Goal: Task Accomplishment & Management: Complete application form

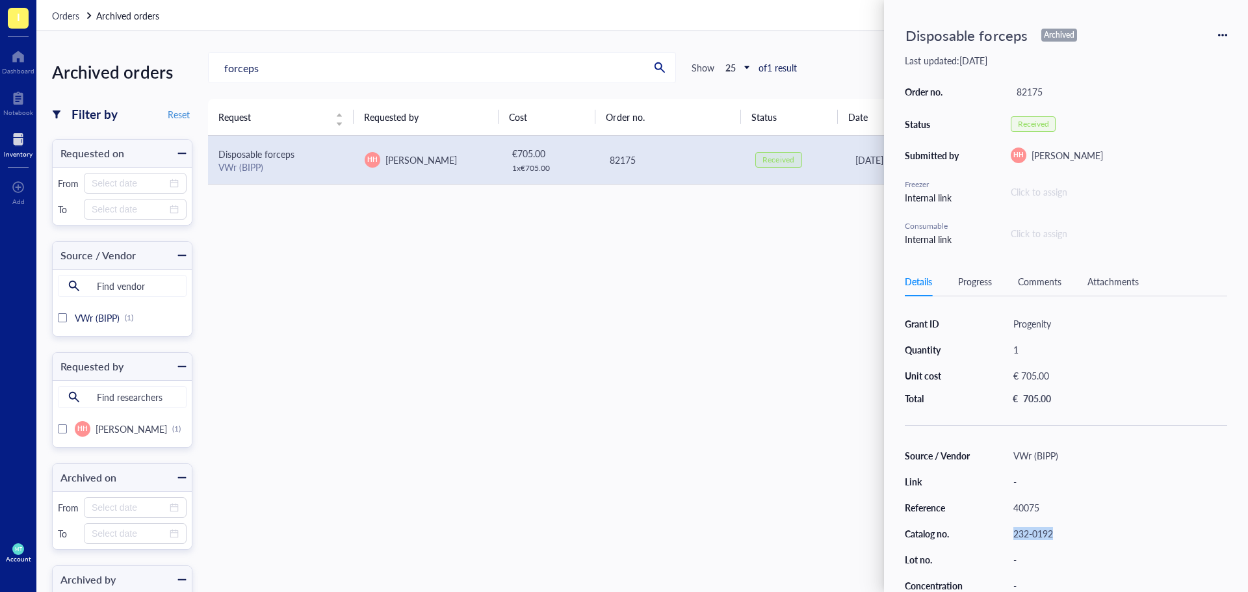
scroll to position [83, 0]
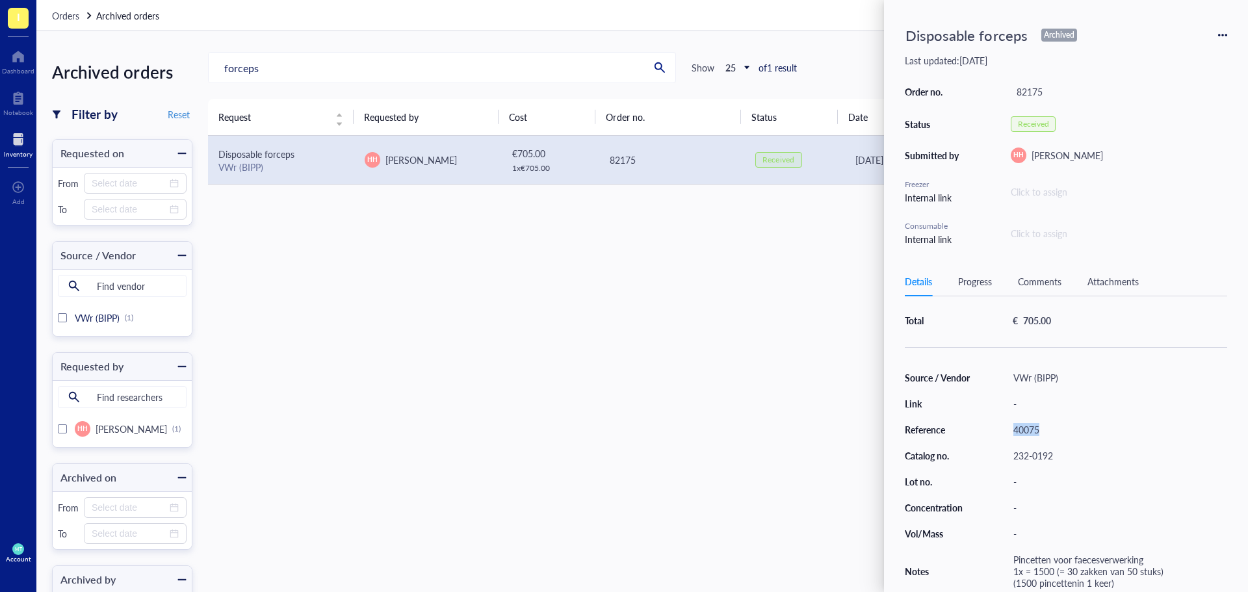
drag, startPoint x: 1048, startPoint y: 419, endPoint x: 1009, endPoint y: 424, distance: 39.3
click at [1009, 424] on div "40075" at bounding box center [1117, 429] width 220 height 18
copy div "40075"
drag, startPoint x: 1061, startPoint y: 450, endPoint x: 997, endPoint y: 447, distance: 64.4
click at [997, 447] on div "Source / Vendor VWr (BIPP) Link - Reference 40075 Catalog no. 232-0192 Lot no. …" at bounding box center [1066, 480] width 322 height 224
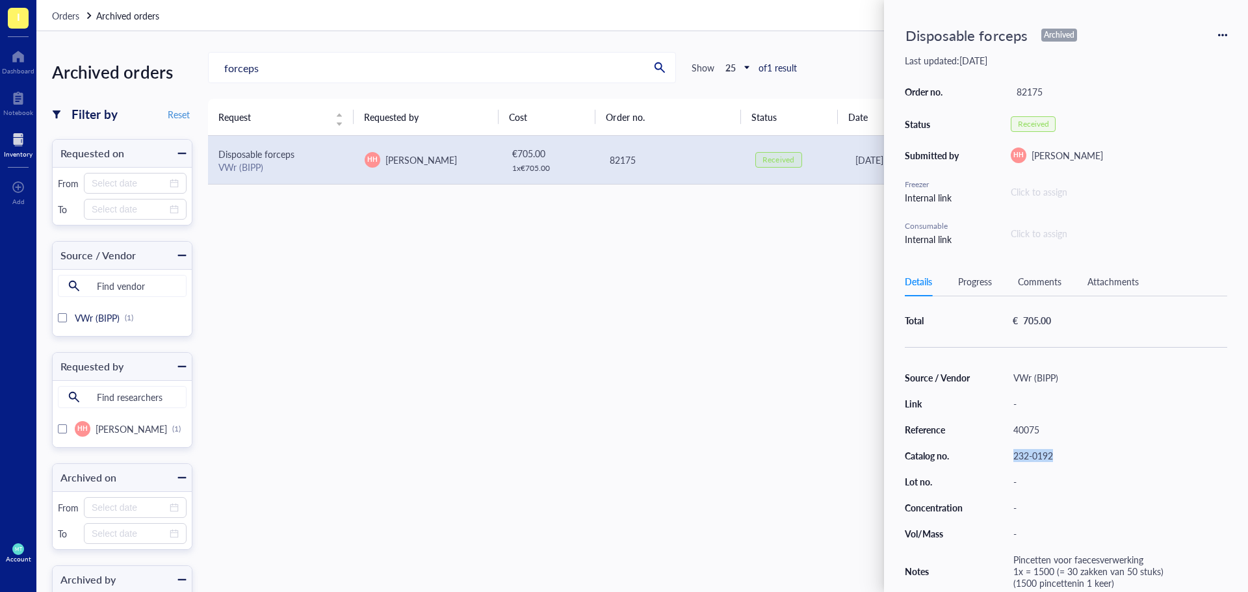
copy div "232-0192"
drag, startPoint x: 1040, startPoint y: 422, endPoint x: 1010, endPoint y: 428, distance: 29.7
click at [1010, 428] on div "40075" at bounding box center [1117, 429] width 220 height 18
copy div "40075"
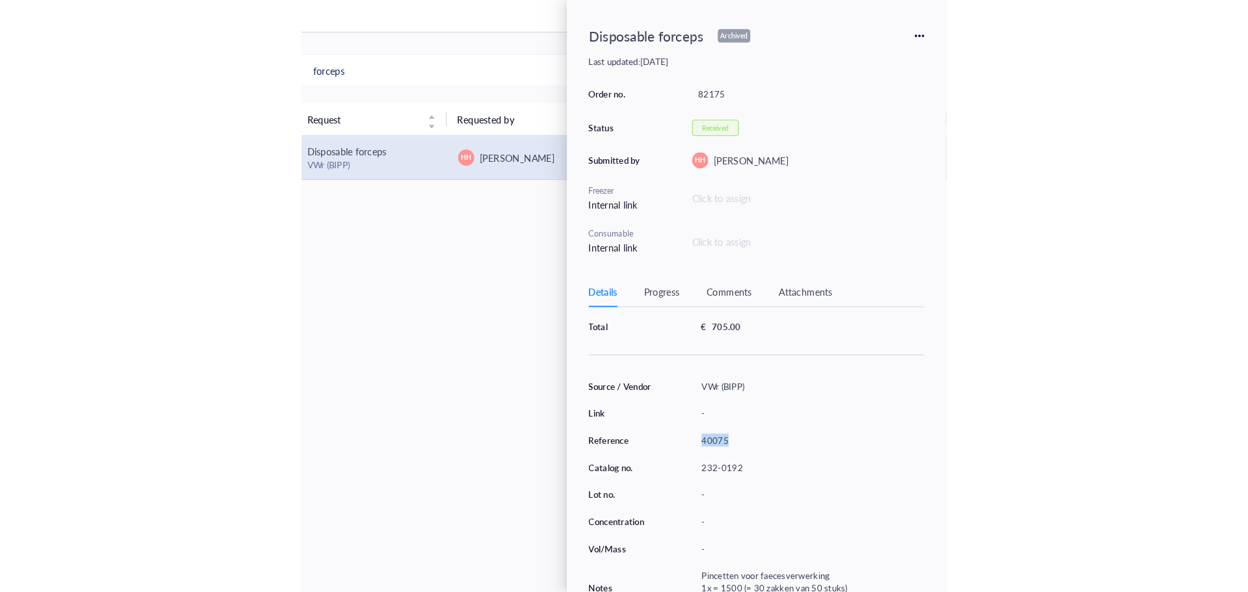
scroll to position [0, 0]
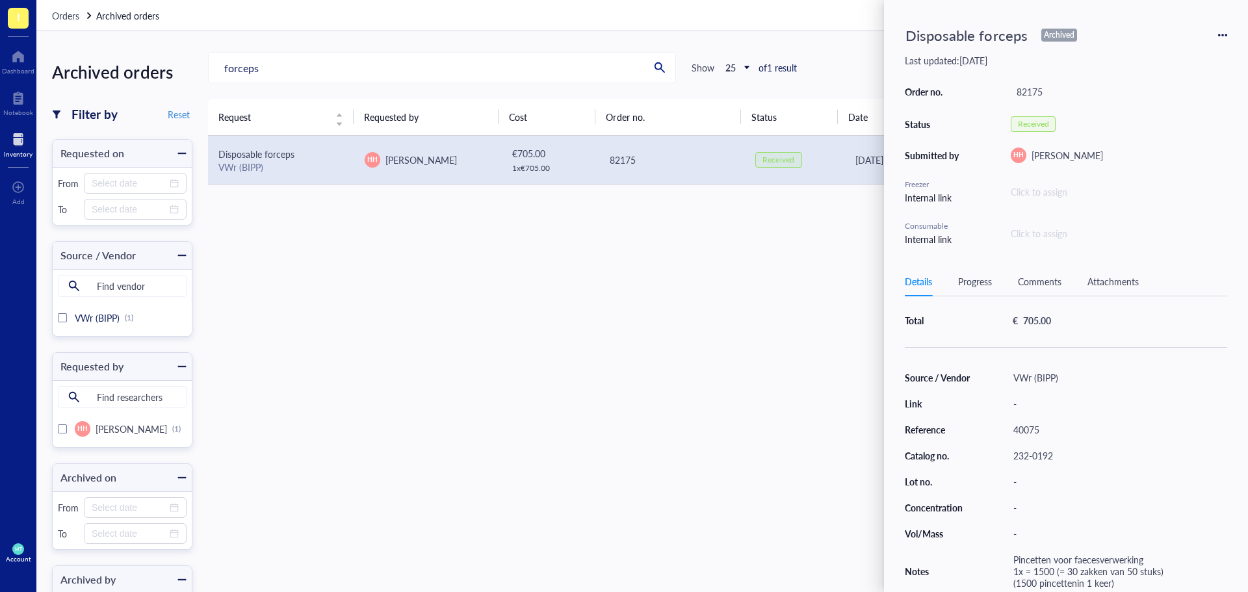
click at [1222, 31] on icon at bounding box center [1222, 35] width 9 height 9
click at [1200, 57] on span "Request again" at bounding box center [1176, 54] width 82 height 14
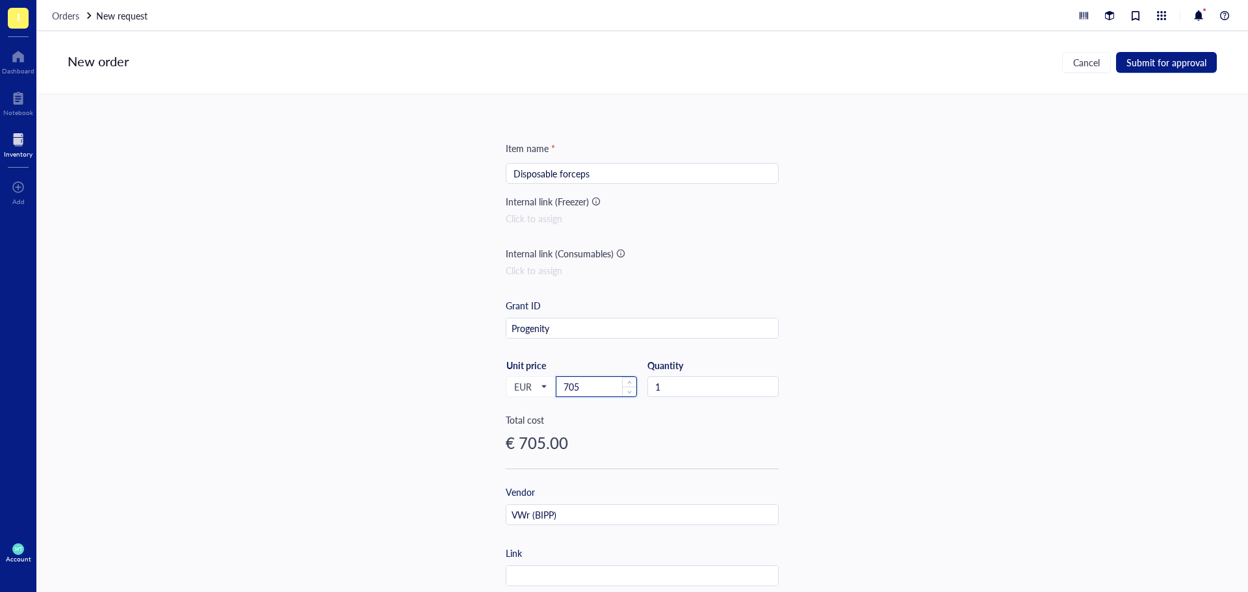
click at [592, 383] on input "705" at bounding box center [596, 386] width 80 height 19
drag, startPoint x: 584, startPoint y: 383, endPoint x: 541, endPoint y: 388, distance: 43.1
click at [542, 388] on div "EUR Unit price 705" at bounding box center [571, 385] width 131 height 53
type input "723"
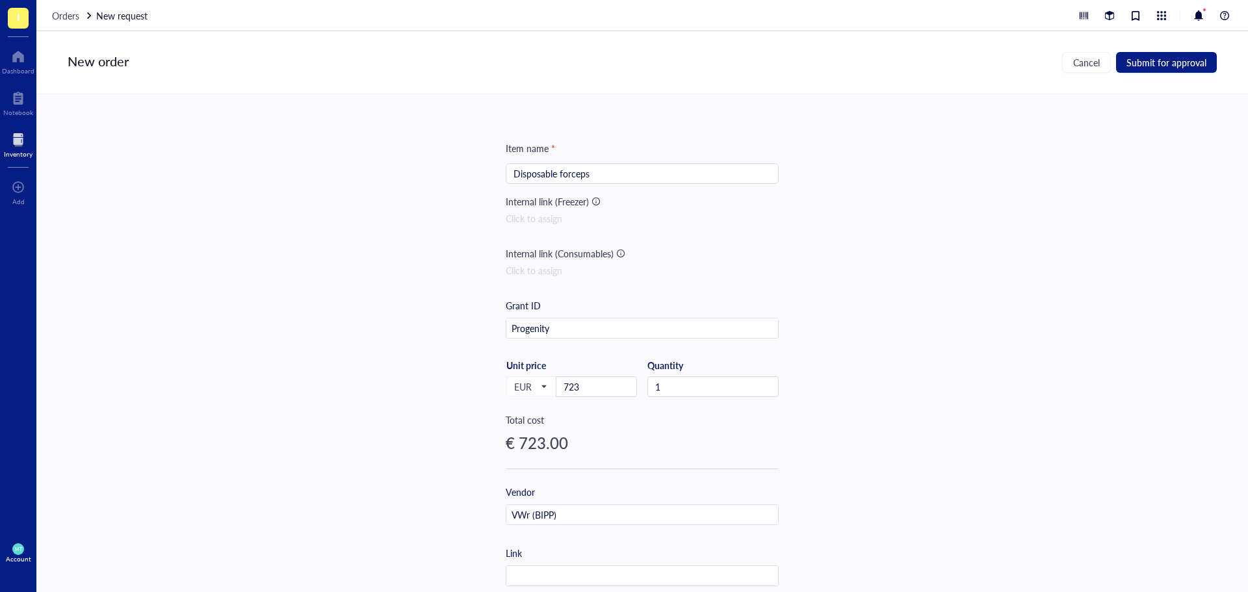
click at [941, 324] on div "Item name * Disposable forceps Internal link (Freezer) Click to assign Internal…" at bounding box center [641, 343] width 1211 height 498
drag, startPoint x: 601, startPoint y: 331, endPoint x: 350, endPoint y: 295, distance: 254.1
click at [354, 296] on div "Item name * Disposable forceps Internal link (Freezer) Click to assign Internal…" at bounding box center [641, 343] width 1211 height 498
paste input "metheus (ZL36120500)"
type input "Prometheus (ZL36120500)"
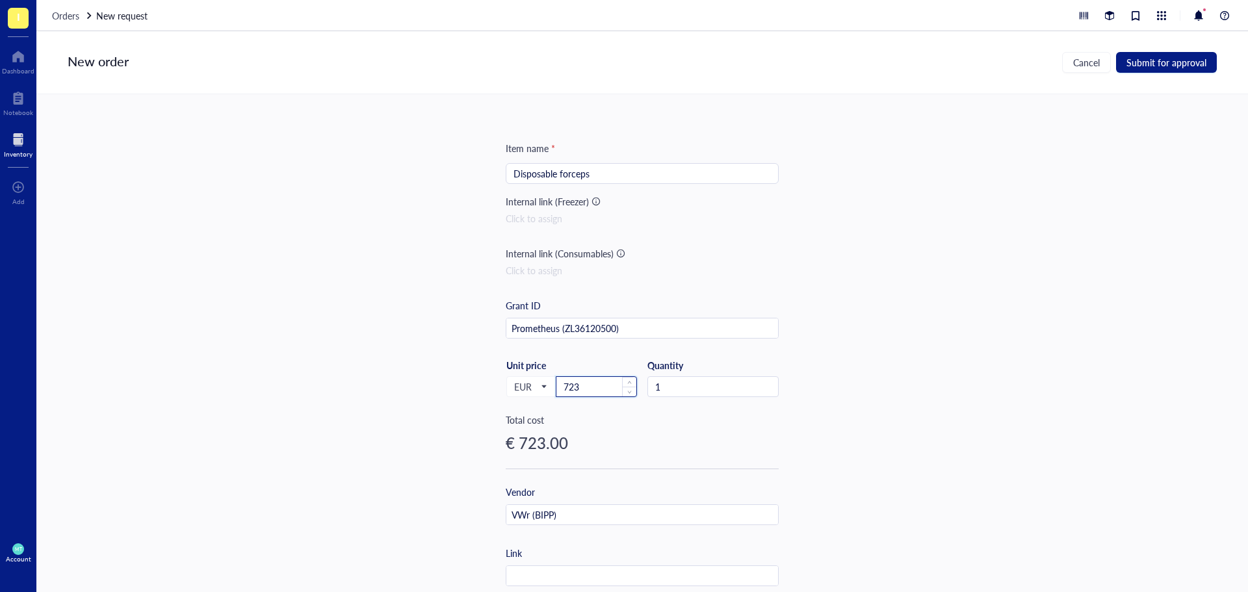
click at [589, 385] on input "723" at bounding box center [596, 386] width 80 height 19
click at [345, 342] on div "Item name * Disposable forceps Internal link (Freezer) Click to assign Internal…" at bounding box center [641, 343] width 1211 height 498
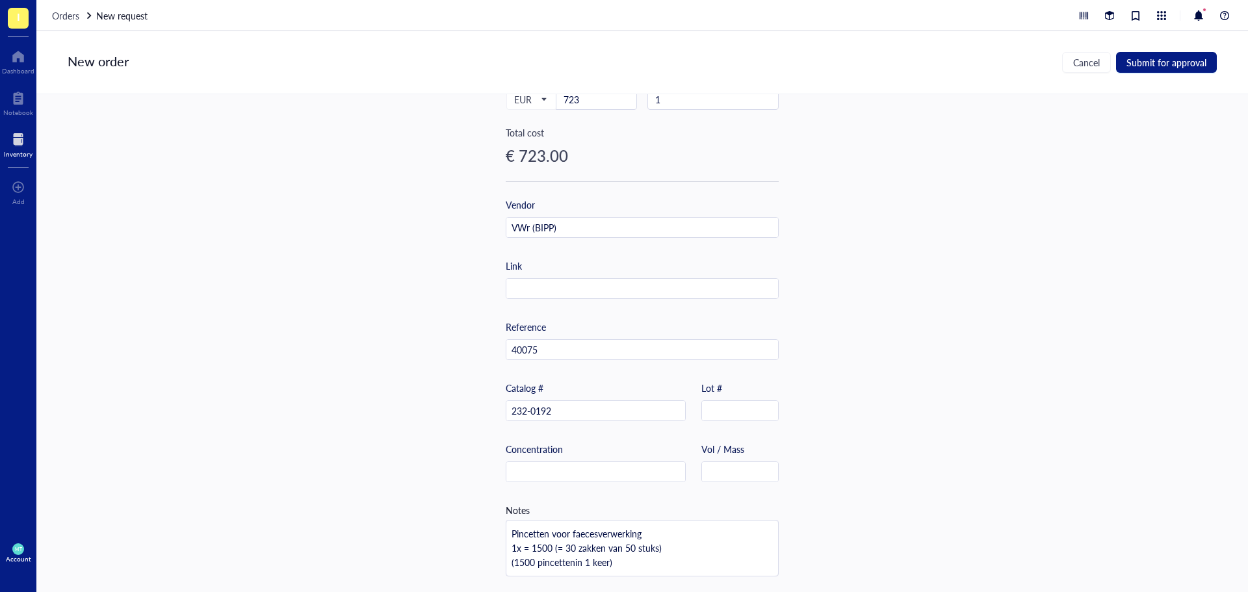
click at [1099, 242] on div "Item name * Disposable forceps Internal link (Freezer) Click to assign Internal…" at bounding box center [641, 343] width 1211 height 498
click at [1187, 68] on span "Submit for approval" at bounding box center [1166, 62] width 80 height 10
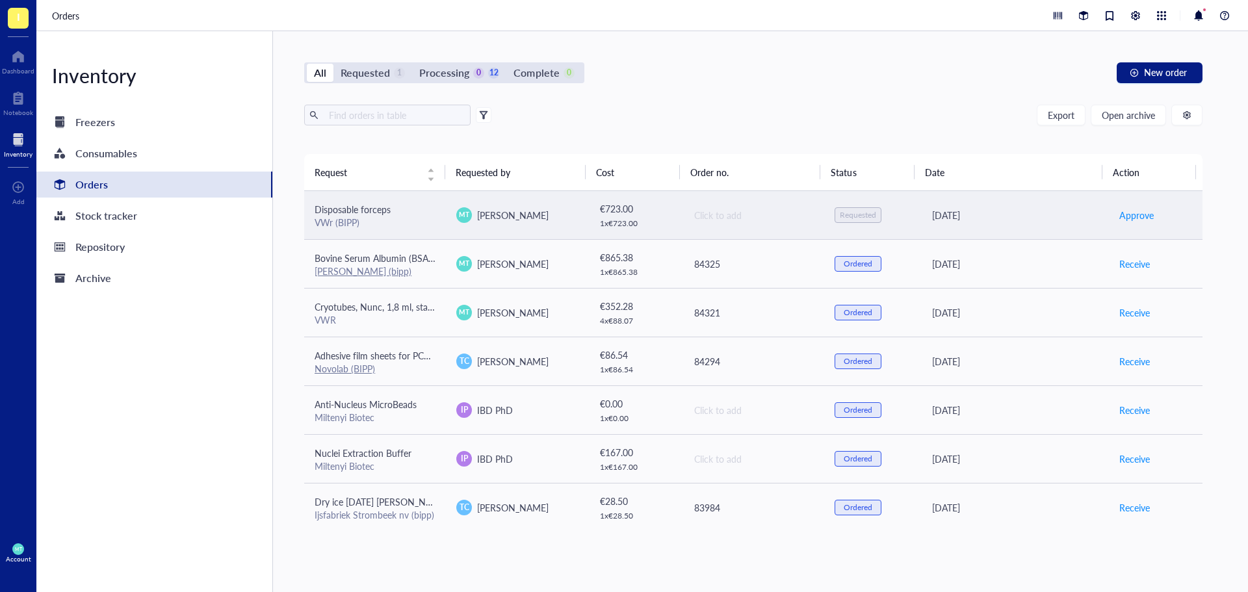
click at [738, 214] on div "Click to add" at bounding box center [754, 215] width 120 height 14
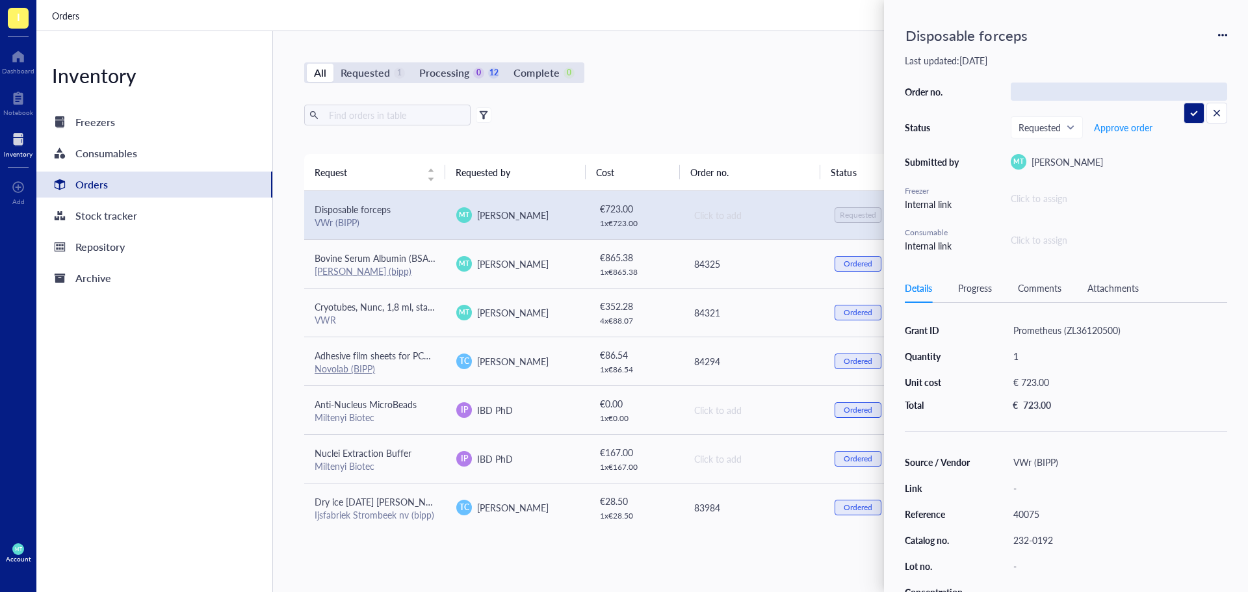
type input "84327"
click at [712, 37] on div "All Requested 1 Processing 0 12 Complete 0 New order Export Open archive Reques…" at bounding box center [753, 311] width 960 height 561
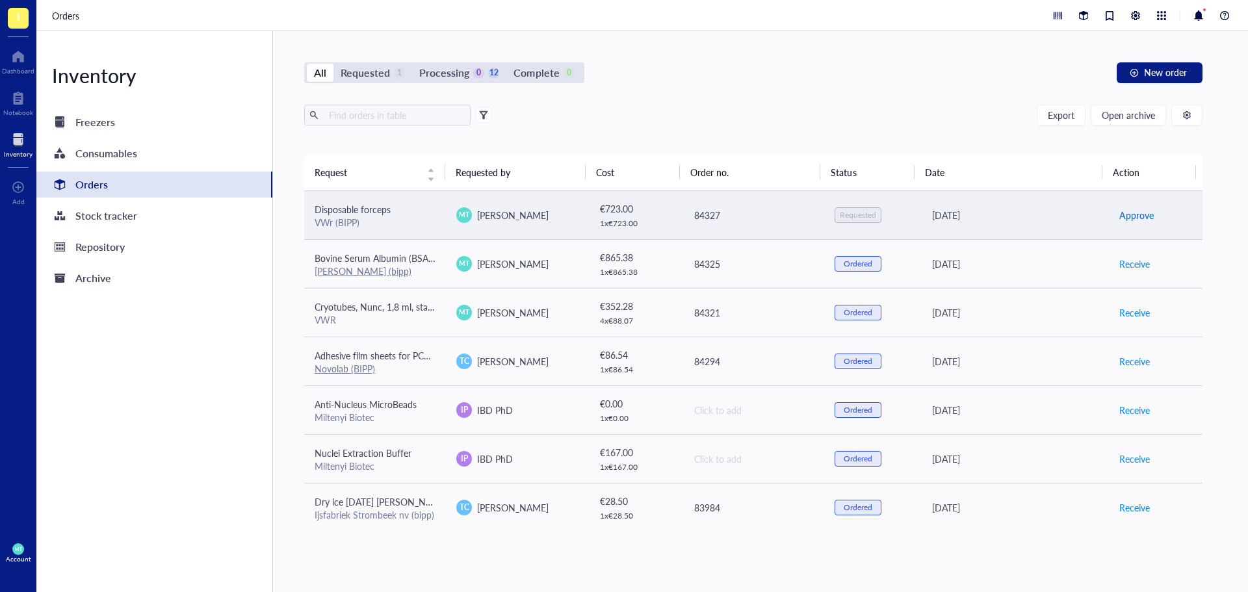
click at [1128, 214] on span "Approve" at bounding box center [1136, 215] width 34 height 14
click at [1128, 214] on span "Place order" at bounding box center [1141, 215] width 45 height 14
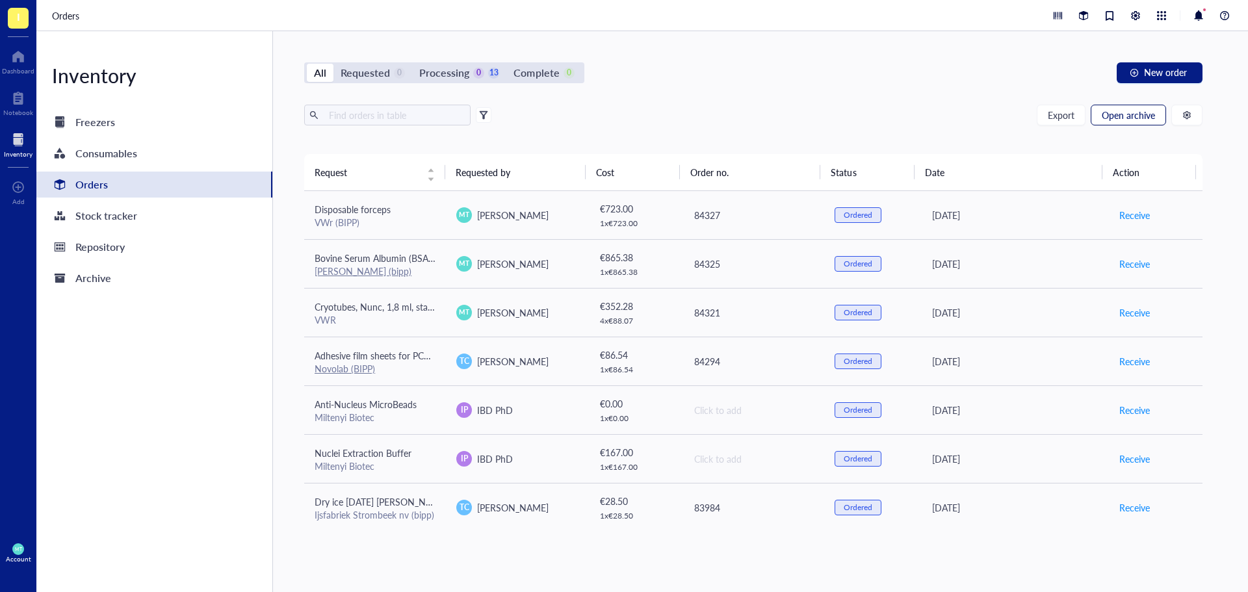
click at [1111, 120] on span "Open archive" at bounding box center [1127, 115] width 53 height 10
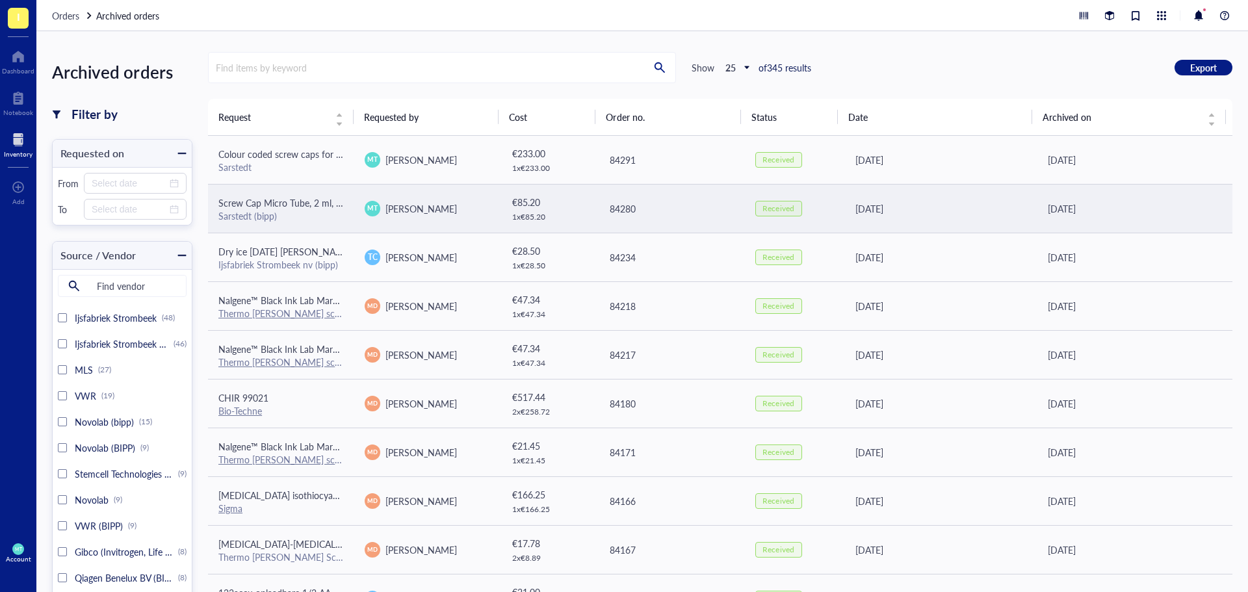
click at [278, 224] on td "Screw Cap Micro Tube, 2 ml, PP, with skirted base, with knurls, without closure…" at bounding box center [281, 208] width 146 height 49
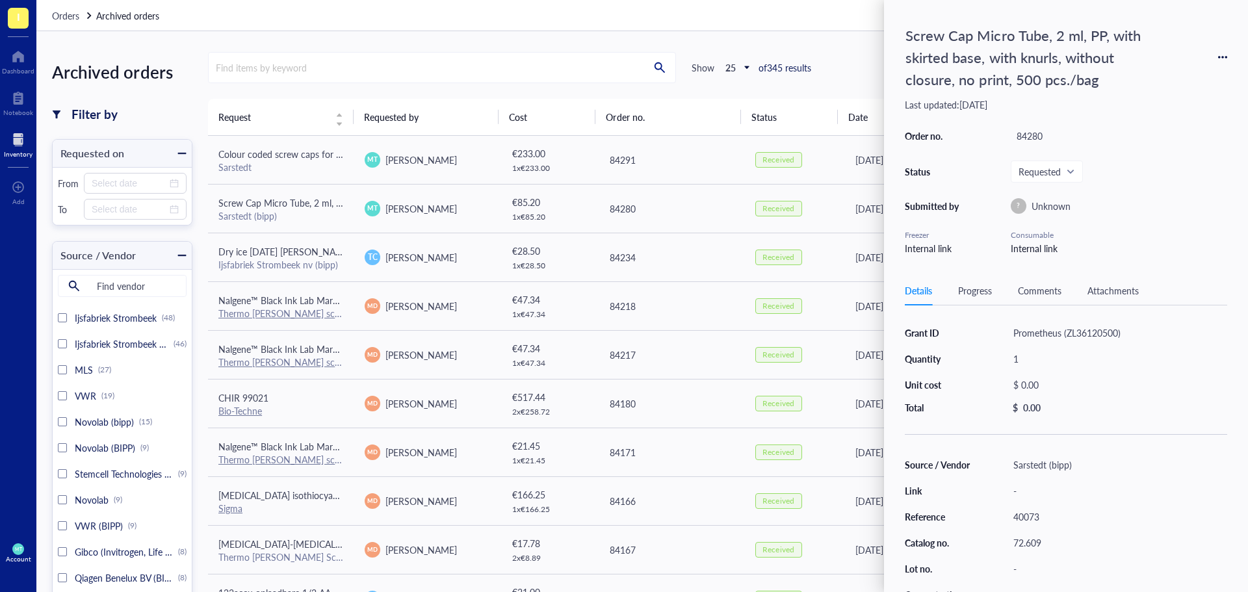
click at [719, 42] on div "Archived orders Filter by Requested on From To Source / Vendor Find vendor Ijsf…" at bounding box center [641, 311] width 1211 height 561
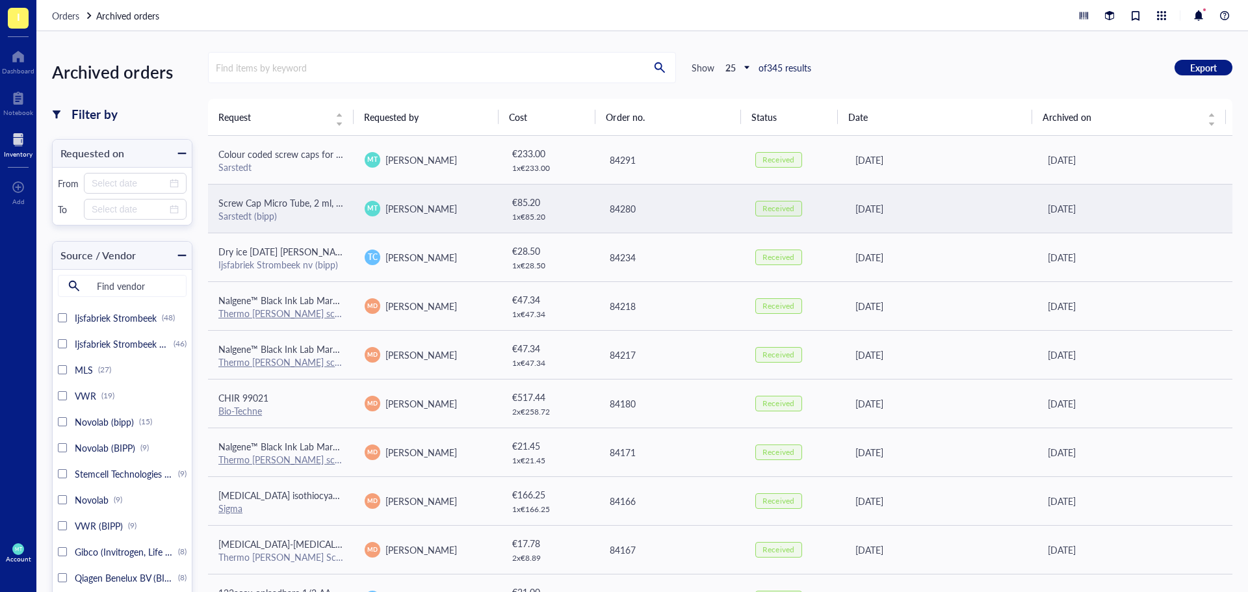
click at [899, 216] on td "[DATE]" at bounding box center [939, 208] width 195 height 49
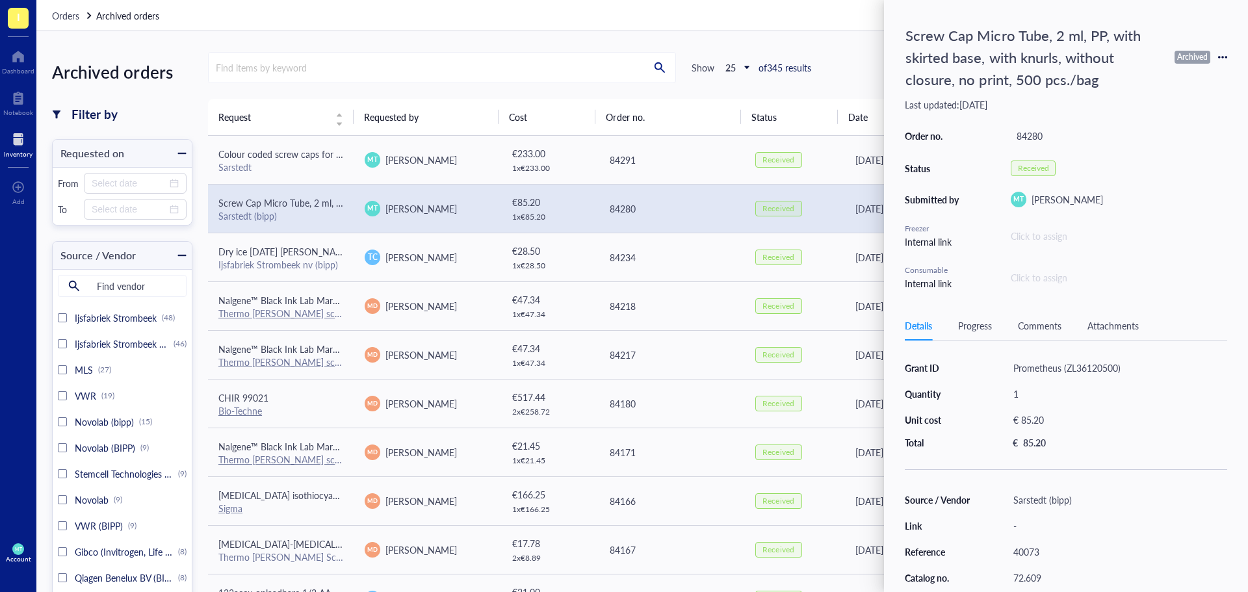
click at [1216, 53] on div "Screw Cap Micro Tube, 2 ml, PP, with skirted base, with knurls, without closure…" at bounding box center [1066, 57] width 322 height 73
click at [1221, 58] on icon at bounding box center [1222, 57] width 9 height 9
click at [1187, 54] on div "Archived" at bounding box center [1192, 57] width 36 height 13
click at [1043, 326] on div "Comments" at bounding box center [1040, 325] width 44 height 14
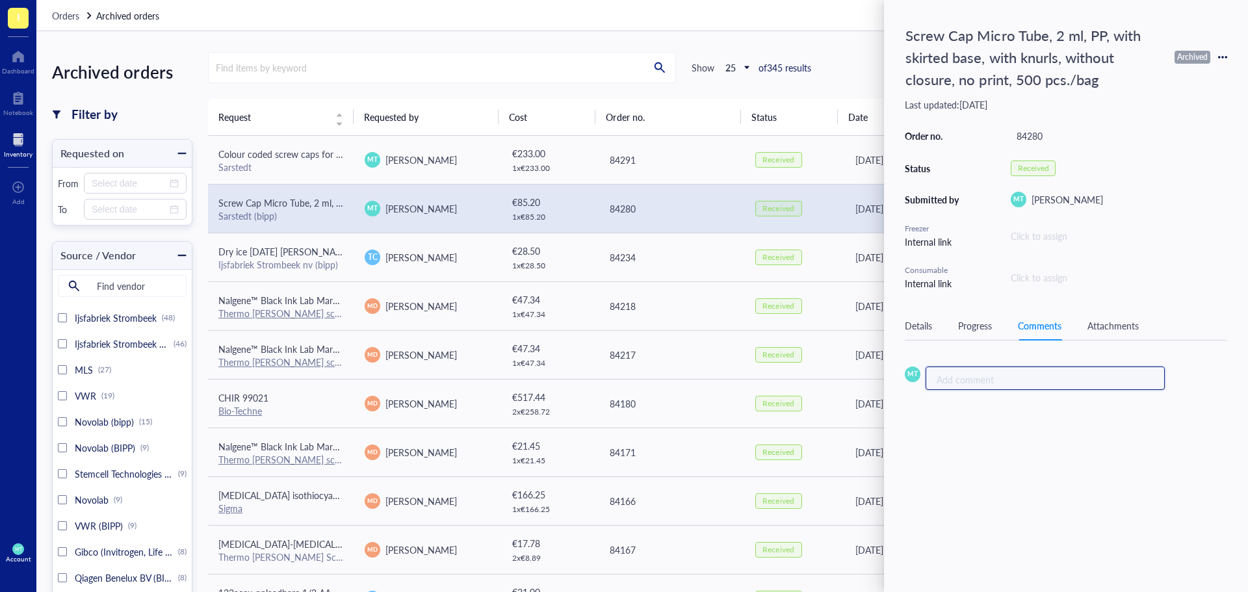
click at [1027, 382] on div "Add comment ﻿" at bounding box center [1039, 378] width 207 height 13
click at [953, 415] on span "Add Comment" at bounding box center [956, 415] width 50 height 12
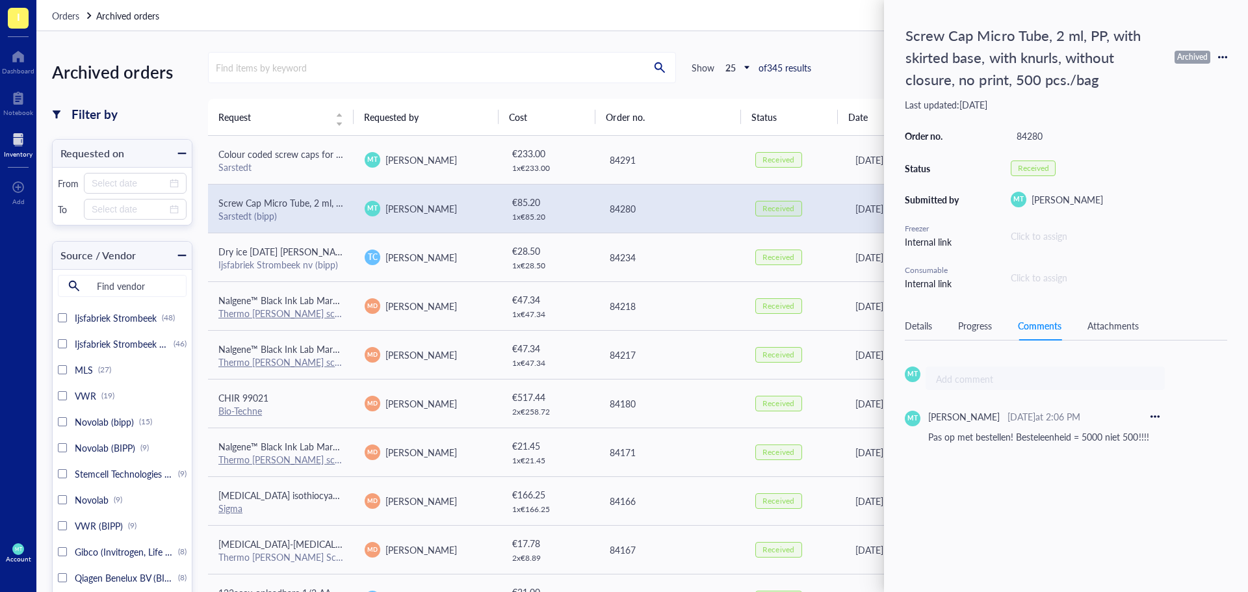
click at [838, 40] on div "Archived orders Filter by Requested on From To Source / Vendor Find vendor Ijsf…" at bounding box center [641, 311] width 1211 height 561
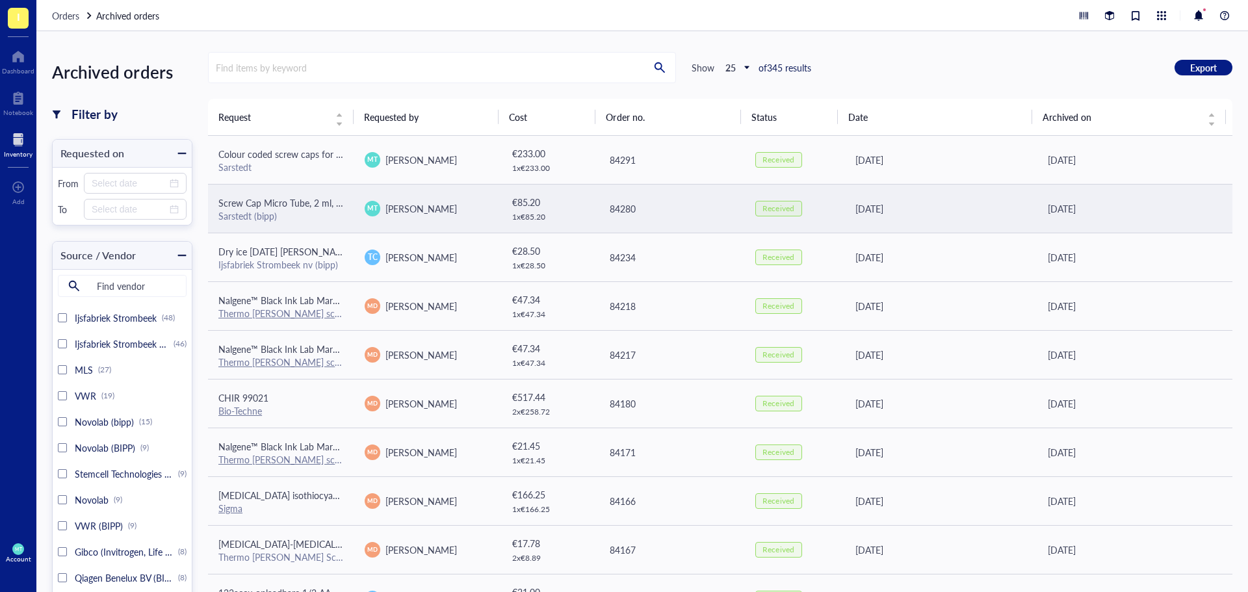
click at [344, 208] on td "Screw Cap Micro Tube, 2 ml, PP, with skirted base, with knurls, without closure…" at bounding box center [281, 208] width 146 height 49
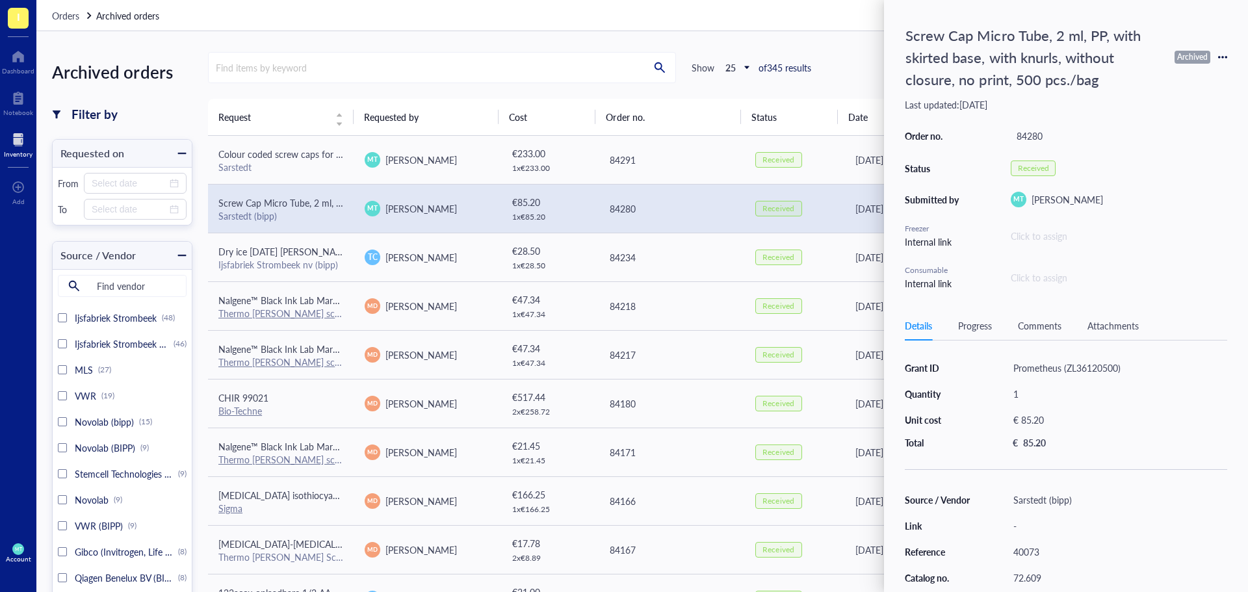
click at [1038, 326] on div "Comments" at bounding box center [1040, 325] width 44 height 14
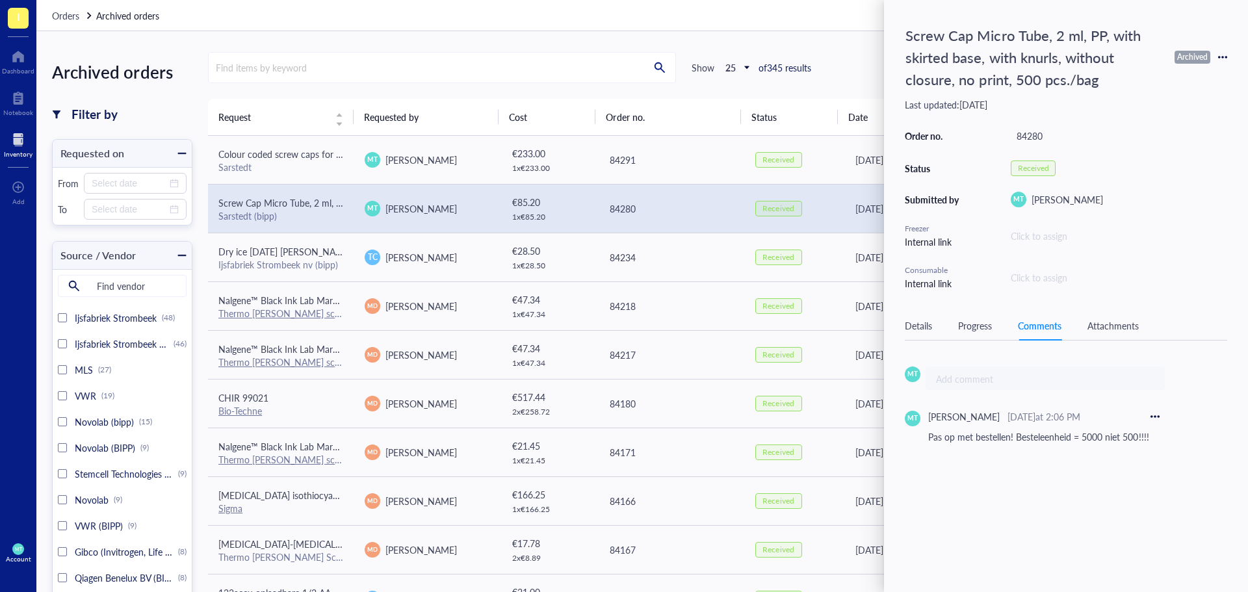
click at [993, 327] on div "Details Progress Comments Attachments" at bounding box center [1066, 325] width 322 height 29
click at [983, 332] on div "Progress" at bounding box center [975, 325] width 34 height 14
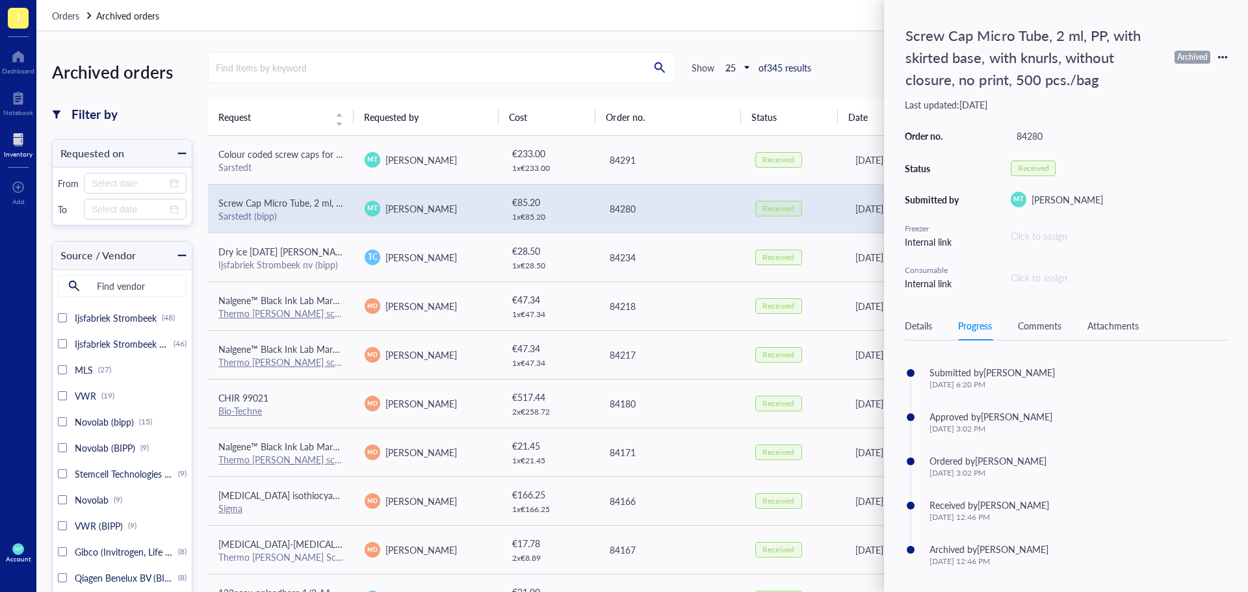
click at [1040, 326] on div "Comments" at bounding box center [1040, 325] width 44 height 14
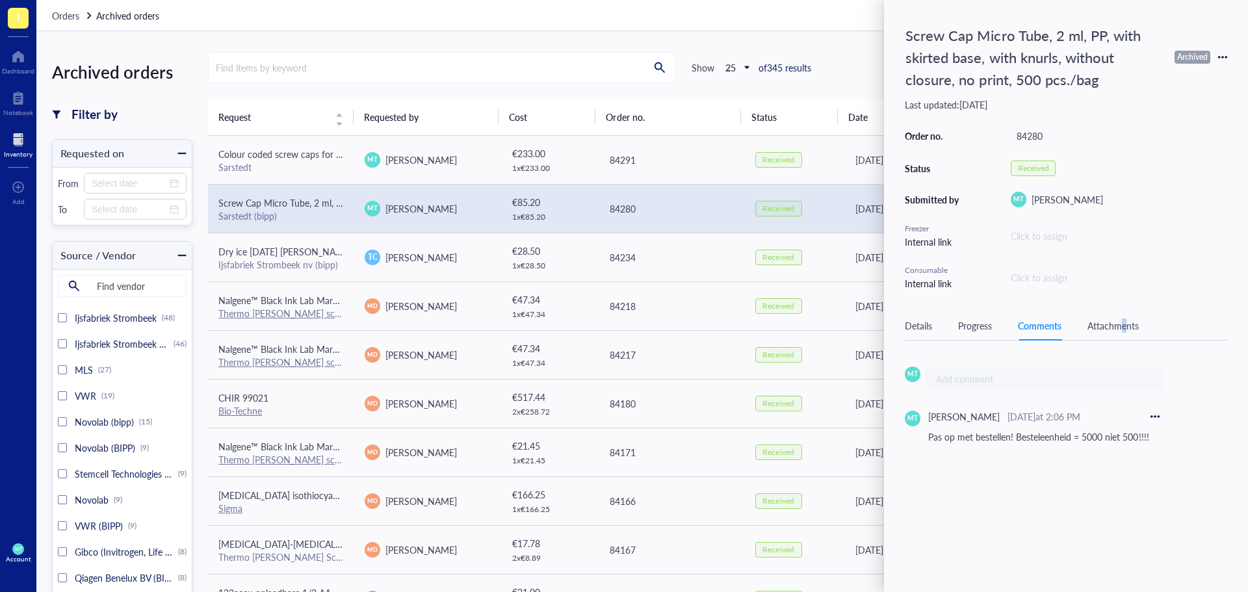
click at [1127, 333] on div "Details Progress Comments Attachments" at bounding box center [1066, 325] width 322 height 29
click at [1112, 327] on div "Attachments" at bounding box center [1112, 325] width 51 height 14
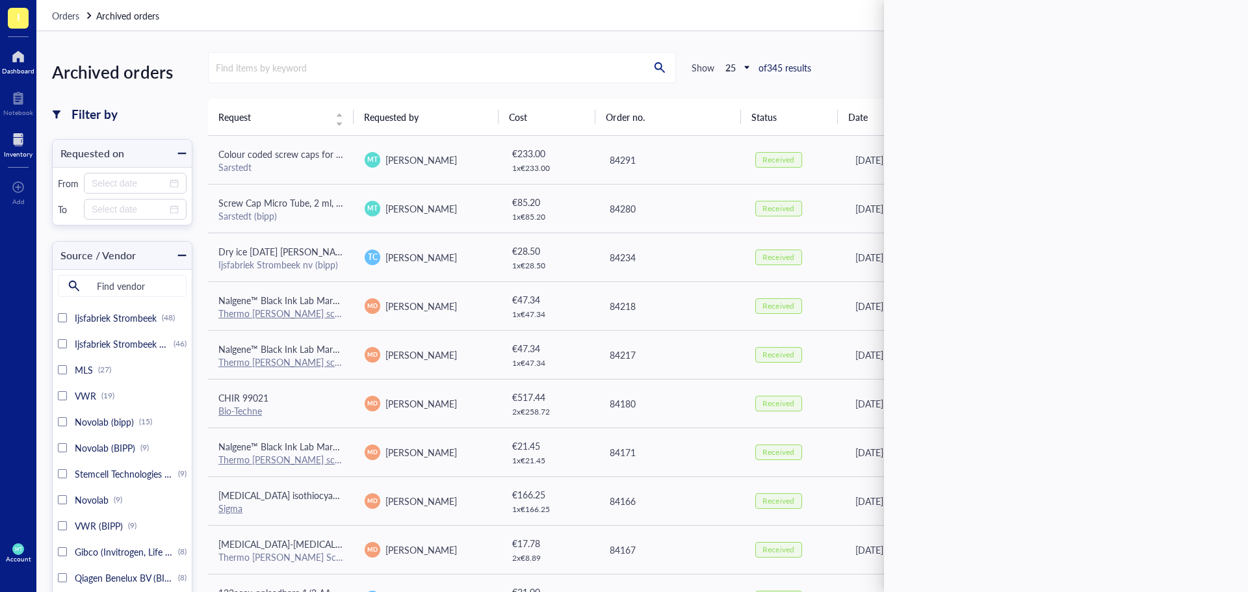
click at [31, 69] on div "Dashboard" at bounding box center [18, 71] width 32 height 8
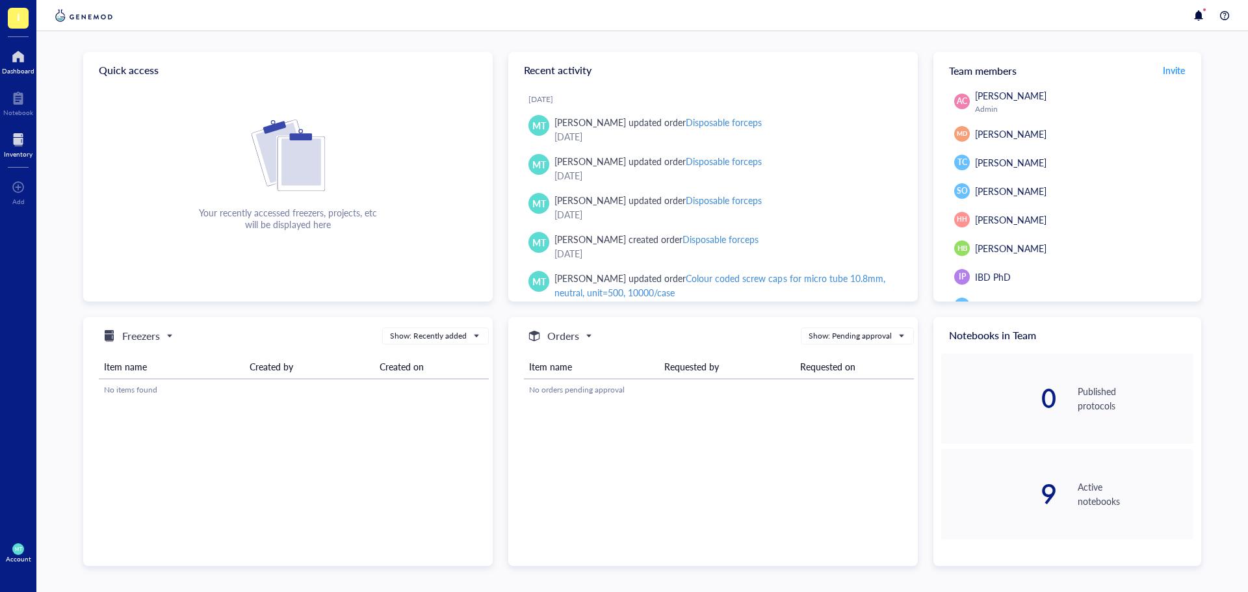
click at [17, 133] on div at bounding box center [18, 139] width 29 height 21
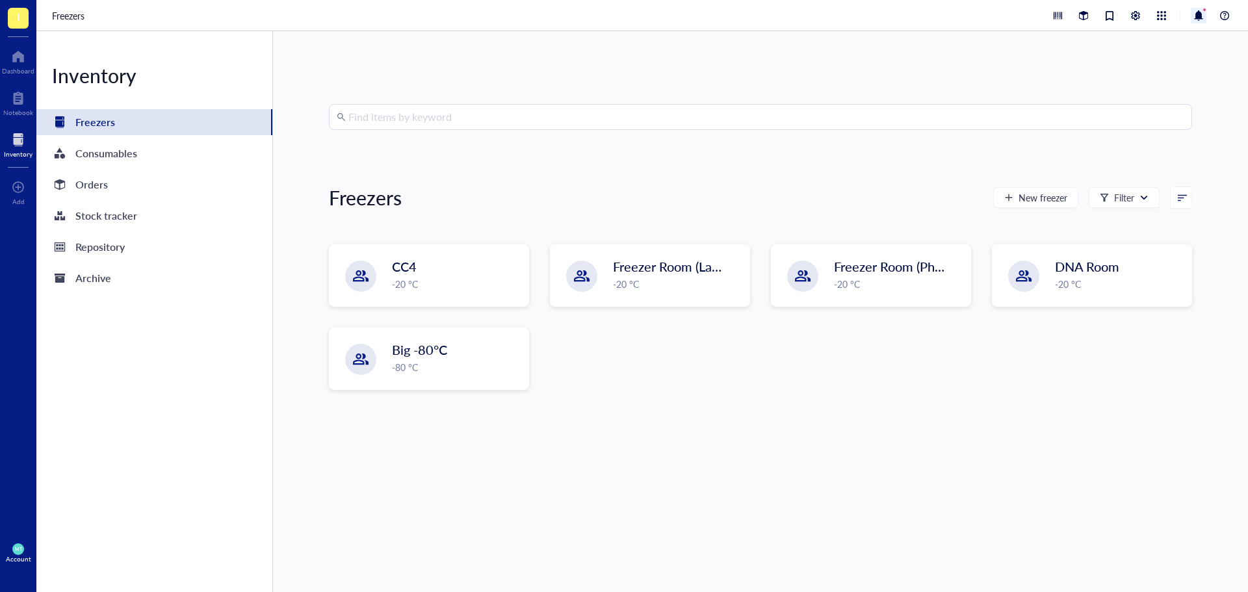
click at [1205, 14] on div at bounding box center [1198, 16] width 16 height 16
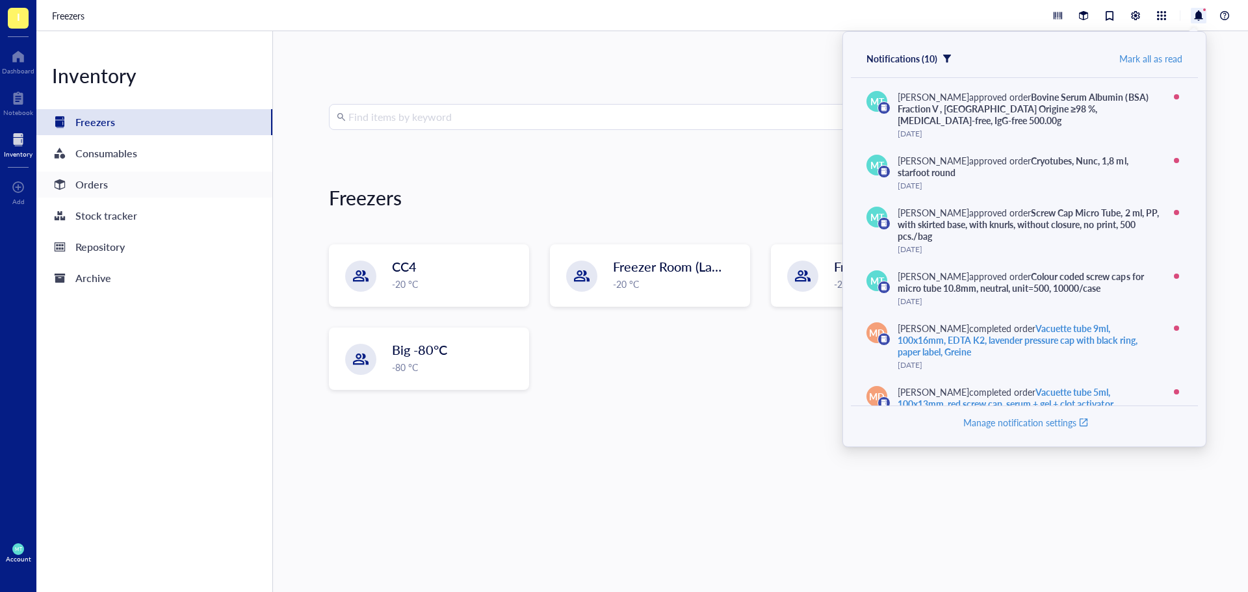
click at [107, 197] on div "Orders" at bounding box center [154, 185] width 236 height 26
